Goal: Book appointment/travel/reservation

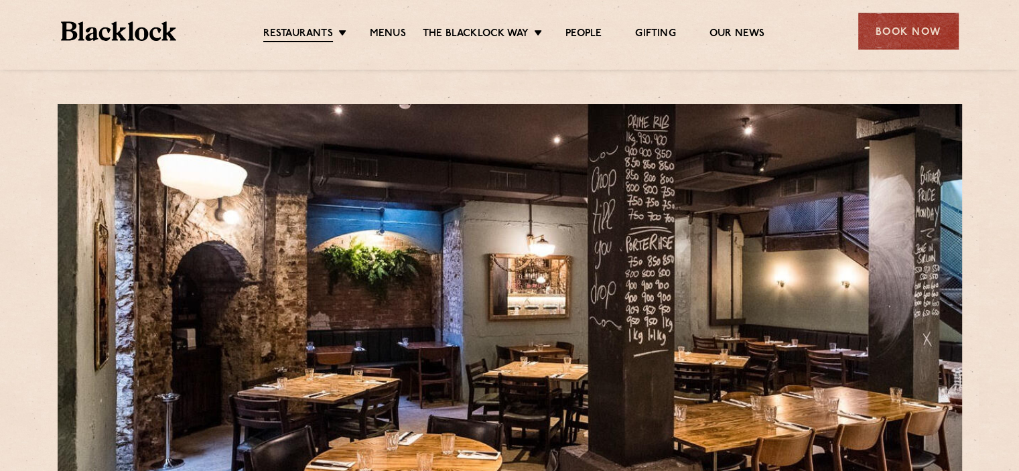
click at [400, 35] on link "Menus" at bounding box center [388, 33] width 36 height 13
click at [885, 37] on div "Book Now" at bounding box center [908, 31] width 100 height 37
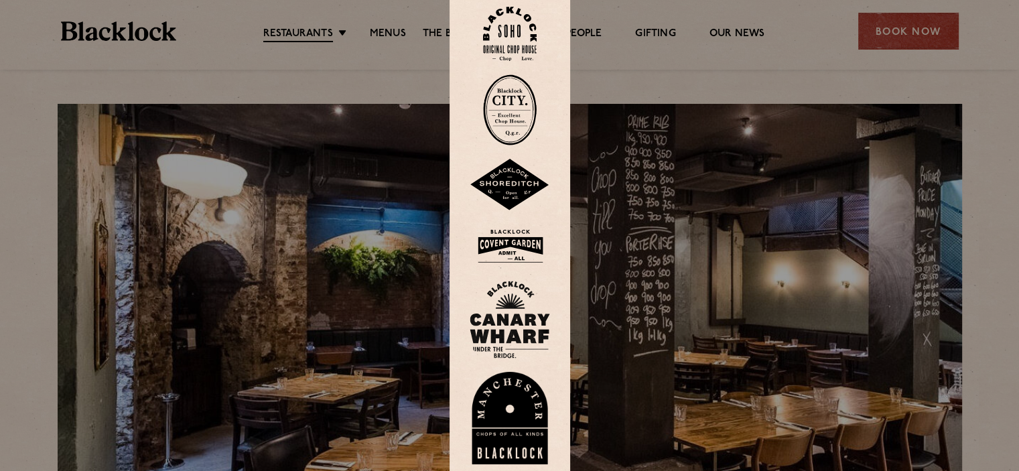
click at [512, 106] on img at bounding box center [510, 109] width 54 height 71
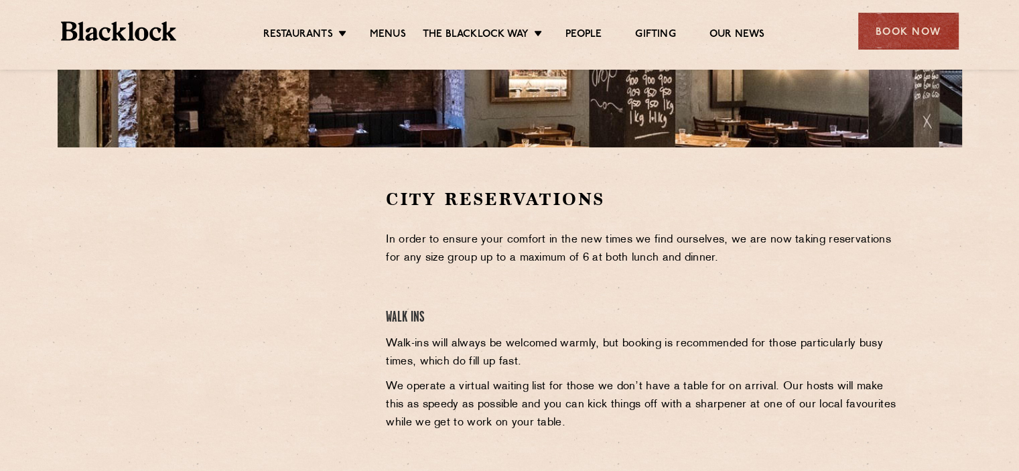
scroll to position [402, 0]
